Goal: Task Accomplishment & Management: Manage account settings

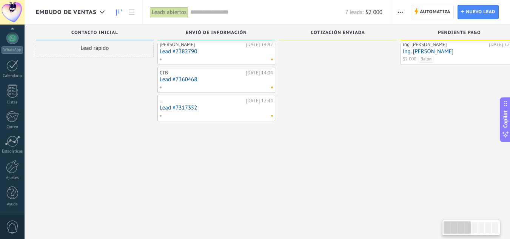
scroll to position [13, 0]
click at [12, 173] on div at bounding box center [12, 166] width 13 height 13
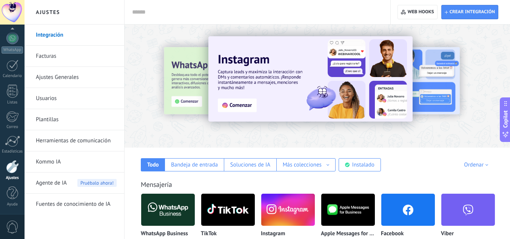
click at [52, 96] on link "Usuarios" at bounding box center [76, 98] width 81 height 21
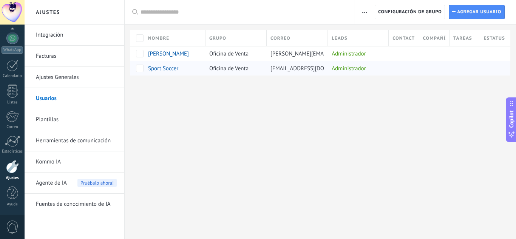
click at [170, 69] on span "Sport Soccer" at bounding box center [163, 68] width 30 height 7
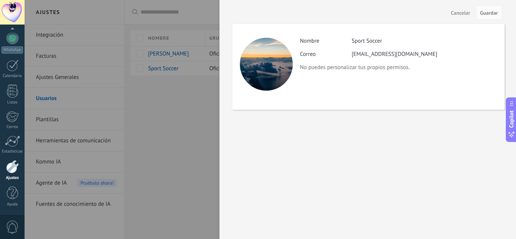
click at [199, 111] on div at bounding box center [258, 119] width 516 height 239
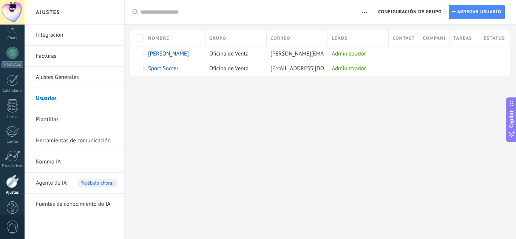
scroll to position [75, 0]
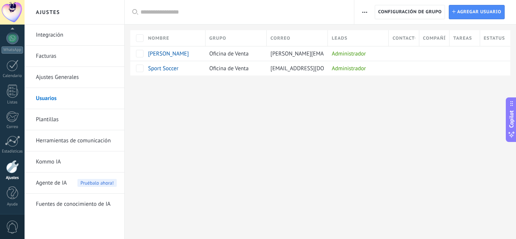
click at [362, 9] on span "button" at bounding box center [364, 12] width 5 height 14
click at [15, 224] on span "0" at bounding box center [12, 227] width 13 height 13
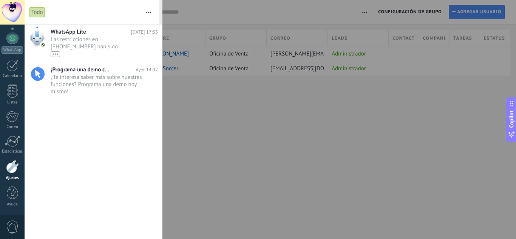
click at [10, 12] on div at bounding box center [12, 12] width 25 height 25
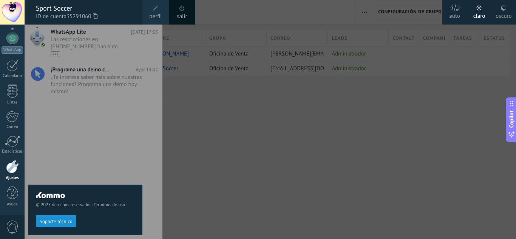
click at [155, 10] on span at bounding box center [155, 8] width 5 height 5
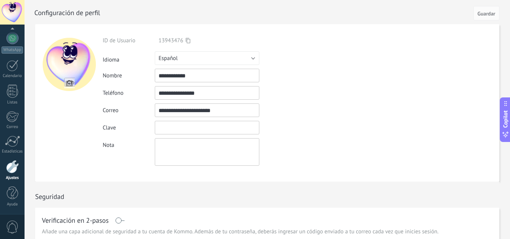
click at [188, 128] on input "textbox" at bounding box center [207, 128] width 105 height 14
click at [307, 136] on div "**********" at bounding box center [225, 101] width 244 height 129
drag, startPoint x: 242, startPoint y: 110, endPoint x: 153, endPoint y: 107, distance: 88.8
click at [153, 107] on div "**********" at bounding box center [225, 110] width 244 height 14
